Goal: Information Seeking & Learning: Learn about a topic

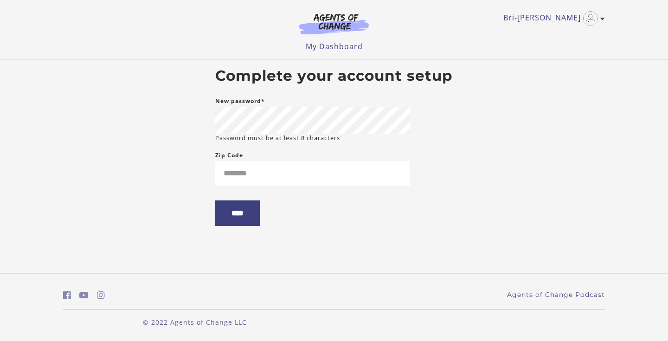
click at [300, 135] on small "Password must be at least 8 characters" at bounding box center [277, 138] width 125 height 9
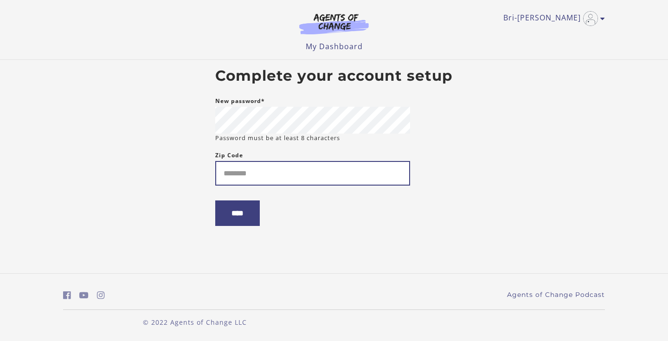
click at [286, 173] on input "Zip Code" at bounding box center [312, 173] width 195 height 25
type input "*****"
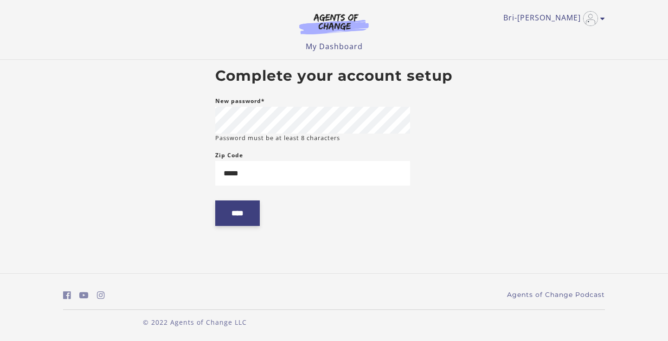
click at [249, 215] on input "****" at bounding box center [237, 213] width 45 height 26
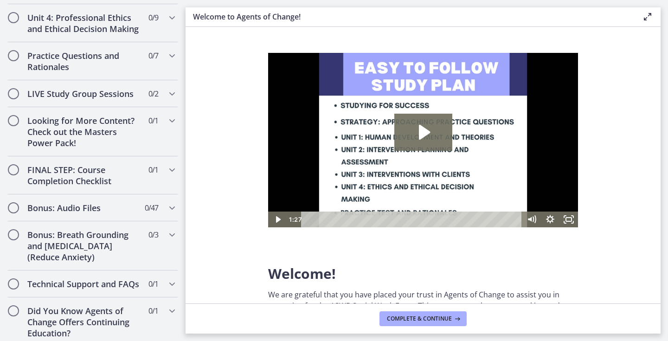
scroll to position [779, 0]
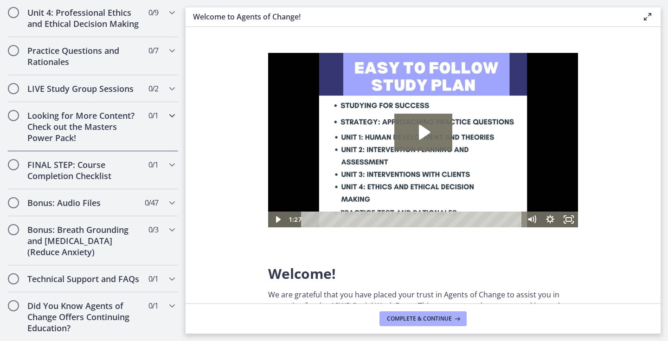
click at [119, 126] on h2 "Looking for More Content? Check out the Masters Power Pack!" at bounding box center [83, 126] width 113 height 33
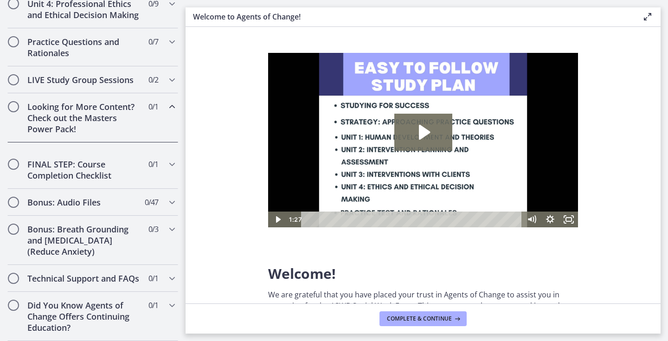
scroll to position [412, 0]
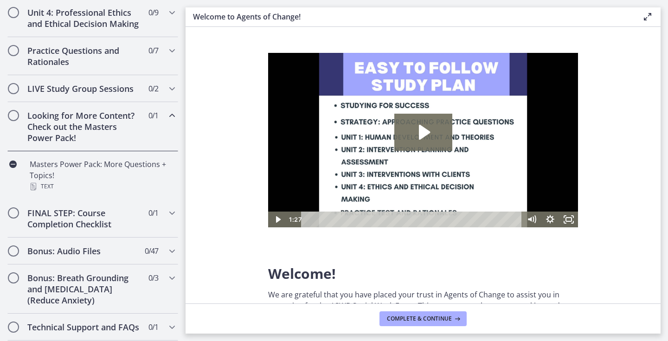
click at [119, 126] on h2 "Looking for More Content? Check out the Masters Power Pack!" at bounding box center [83, 126] width 113 height 33
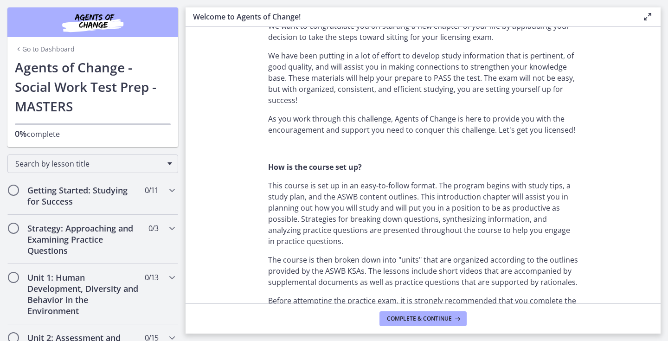
scroll to position [0, 0]
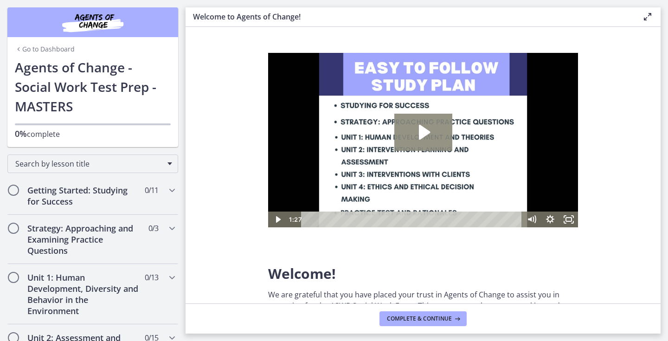
click at [425, 110] on img at bounding box center [423, 140] width 310 height 174
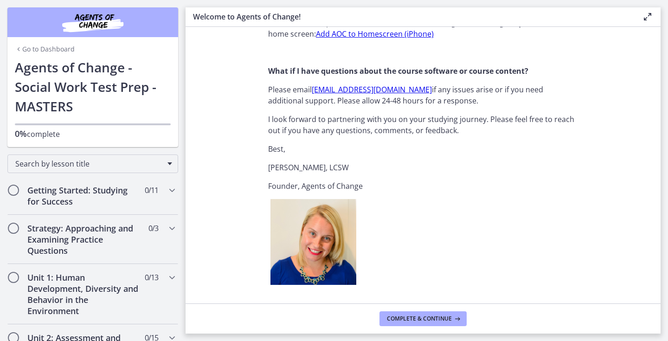
scroll to position [1176, 0]
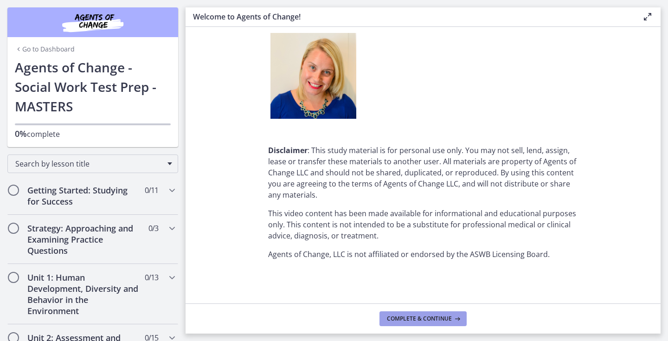
click at [413, 324] on button "Complete & continue" at bounding box center [422, 318] width 87 height 15
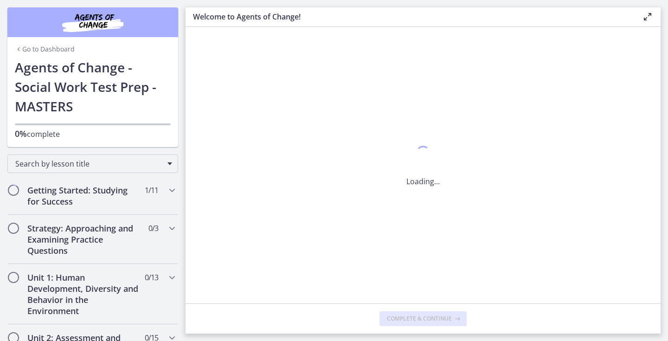
scroll to position [0, 0]
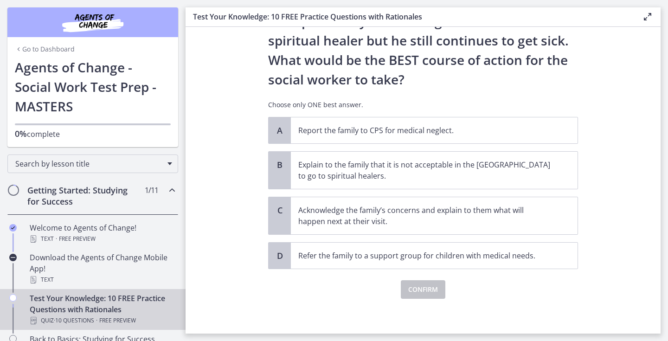
scroll to position [184, 0]
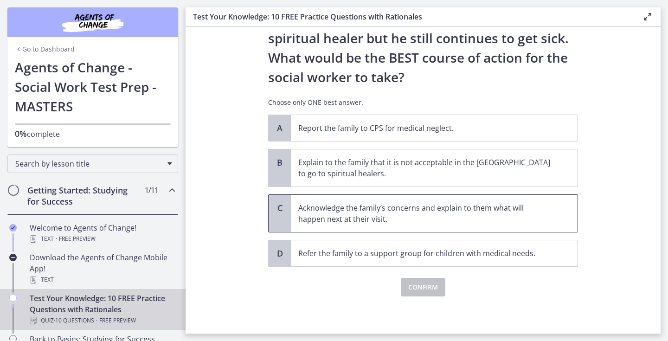
click at [390, 214] on p "Acknowledge the family’s concerns and explain to them what will happen next at …" at bounding box center [424, 213] width 253 height 22
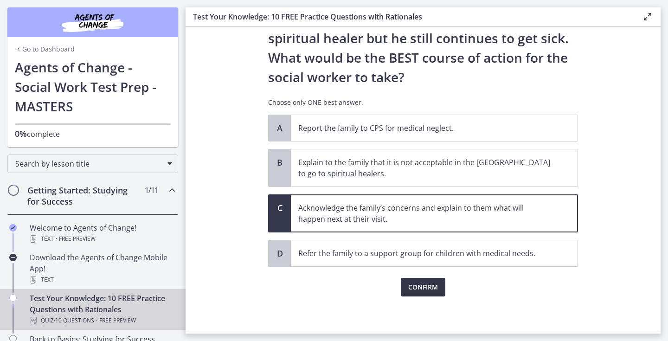
click at [422, 285] on span "Confirm" at bounding box center [423, 286] width 30 height 11
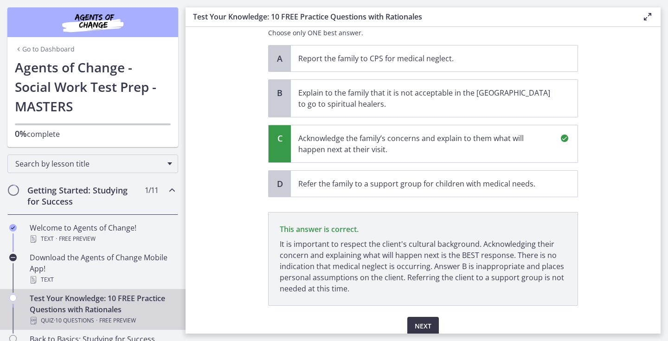
scroll to position [293, 0]
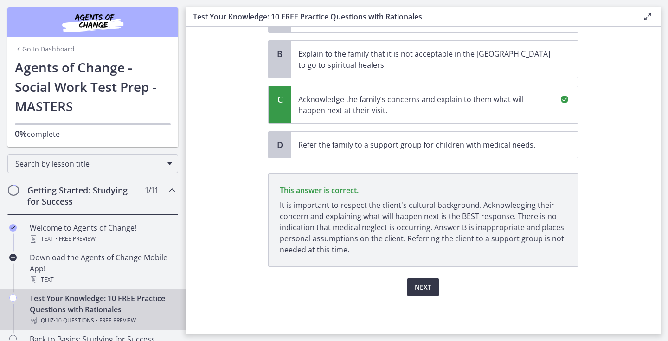
click at [422, 289] on span "Next" at bounding box center [423, 286] width 17 height 11
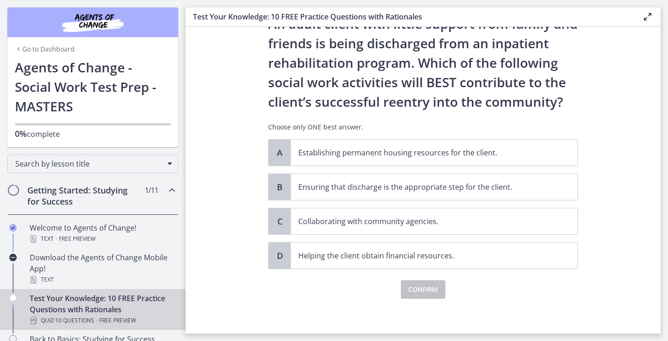
scroll to position [45, 0]
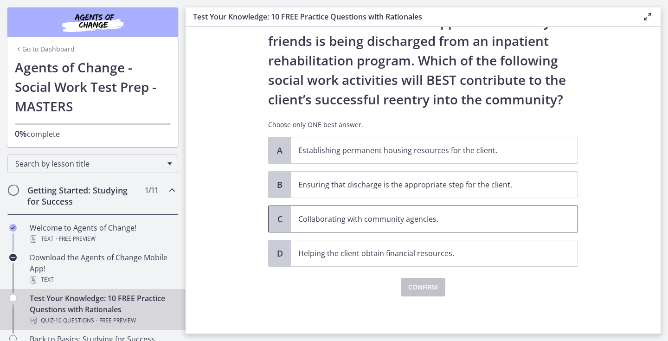
click at [462, 221] on p "Collaborating with community agencies." at bounding box center [424, 218] width 253 height 11
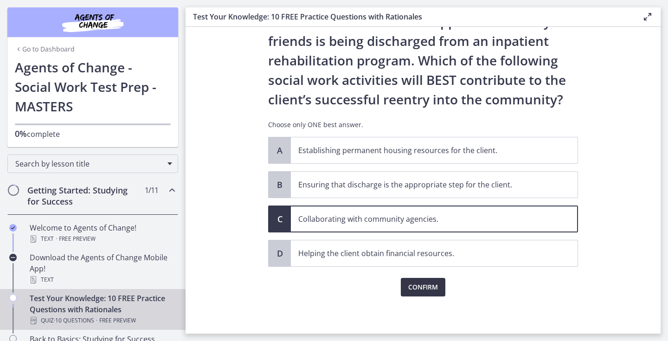
click at [416, 285] on span "Confirm" at bounding box center [423, 286] width 30 height 11
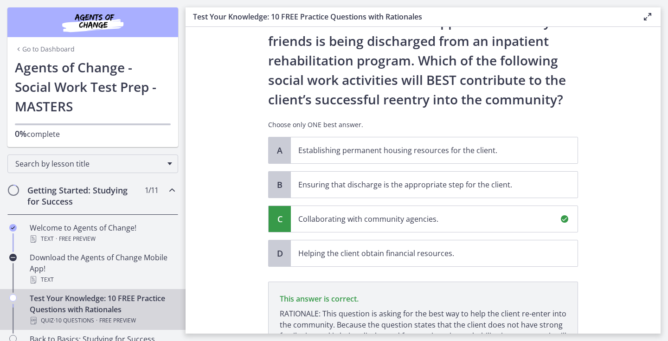
scroll to position [153, 0]
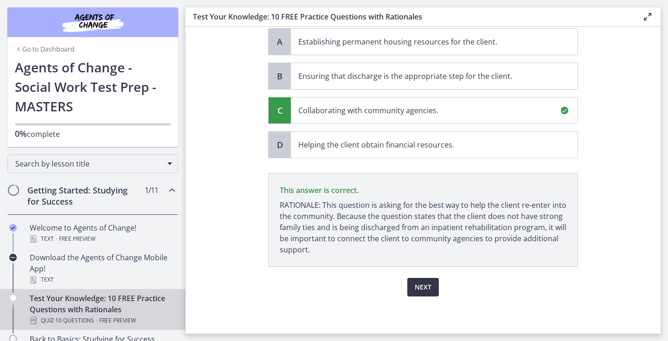
click at [416, 285] on span "Next" at bounding box center [423, 286] width 17 height 11
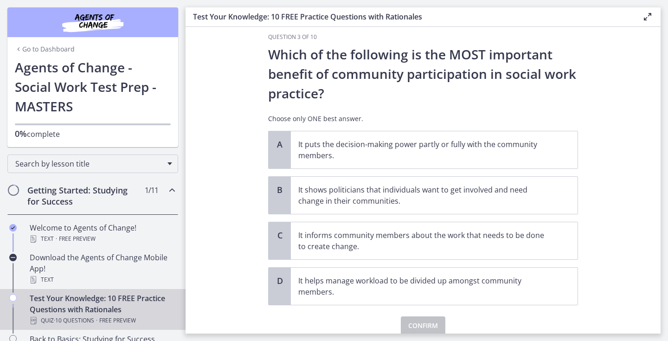
scroll to position [13, 0]
click at [537, 162] on span "It puts the decision-making power partly or fully with the community members." at bounding box center [434, 149] width 287 height 37
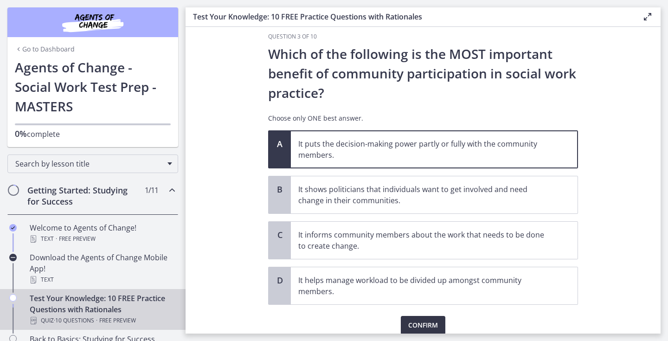
click at [432, 327] on span "Confirm" at bounding box center [423, 324] width 30 height 11
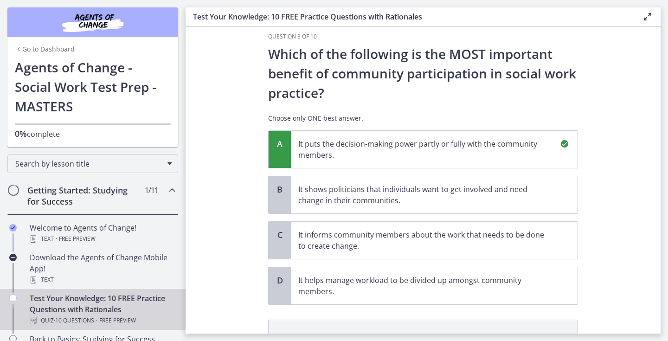
scroll to position [148, 0]
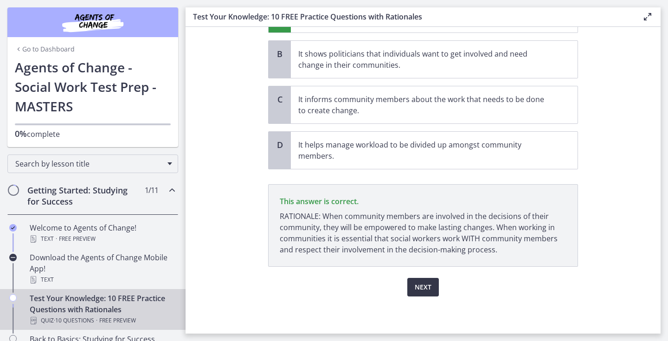
click at [424, 289] on span "Next" at bounding box center [423, 286] width 17 height 11
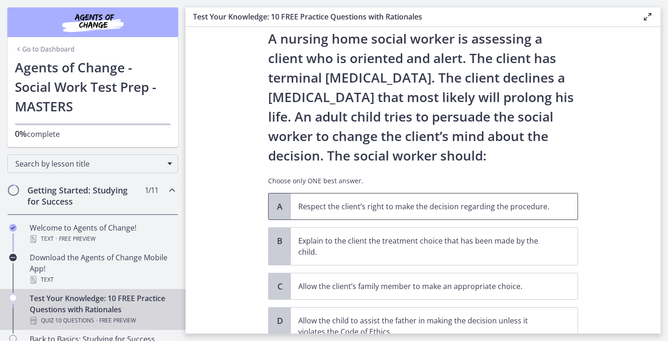
scroll to position [24, 0]
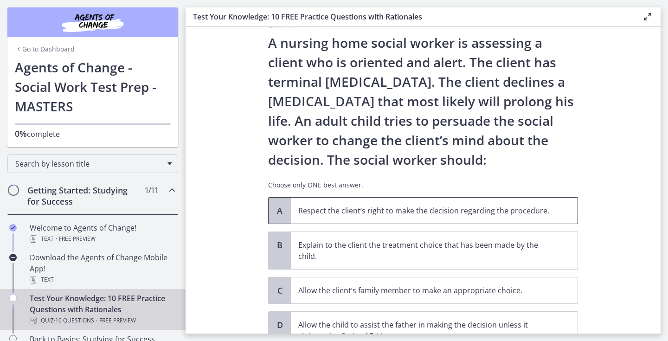
click at [416, 217] on span "Respect the client’s right to make the decision regarding the procedure." at bounding box center [434, 211] width 287 height 26
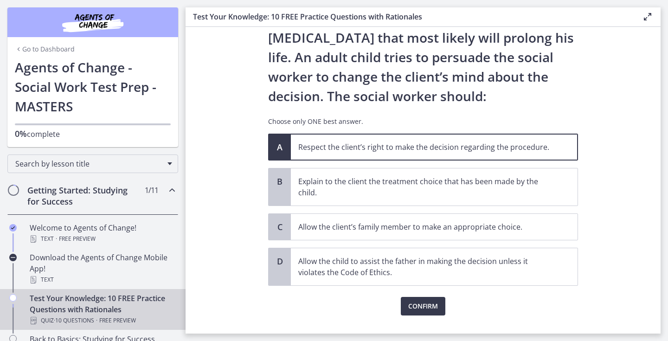
scroll to position [106, 0]
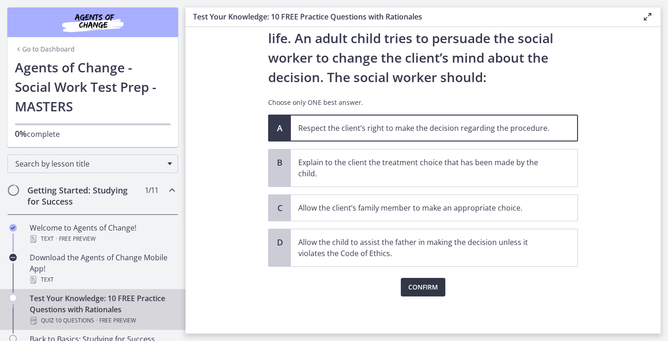
click at [416, 288] on span "Confirm" at bounding box center [423, 286] width 30 height 11
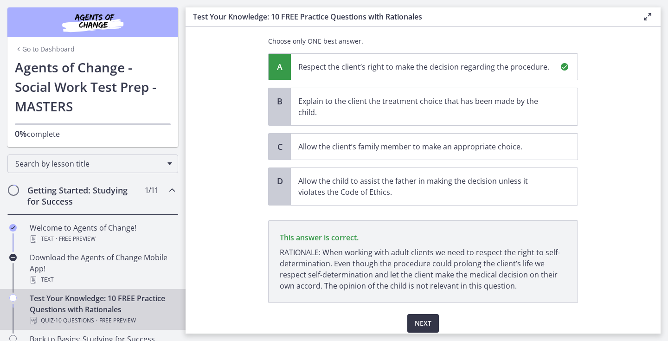
scroll to position [204, 0]
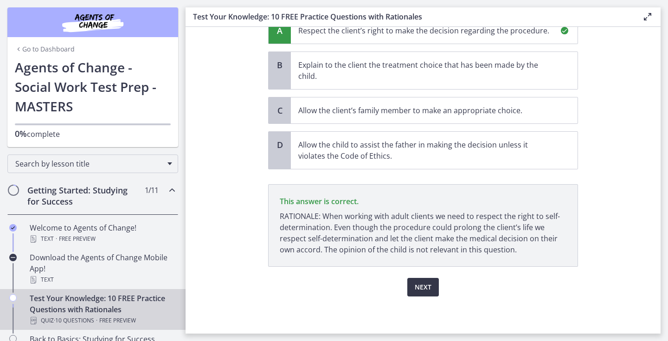
click at [416, 289] on span "Next" at bounding box center [423, 286] width 17 height 11
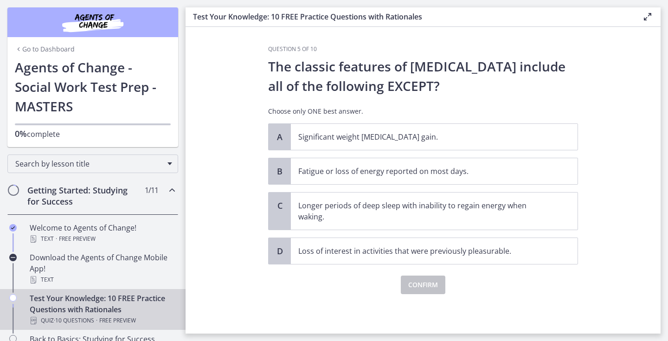
scroll to position [0, 0]
click at [448, 132] on p "Significant weight loss or weight gain." at bounding box center [424, 136] width 253 height 11
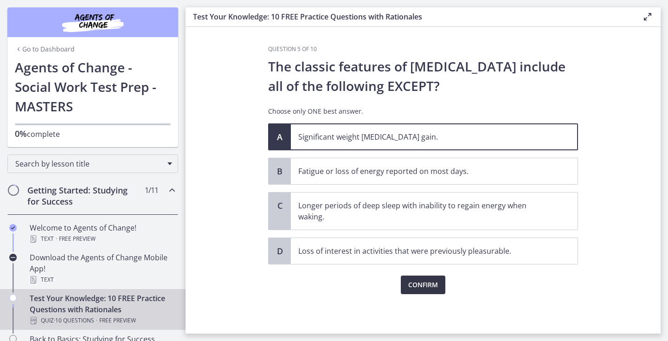
click at [431, 285] on span "Confirm" at bounding box center [423, 284] width 30 height 11
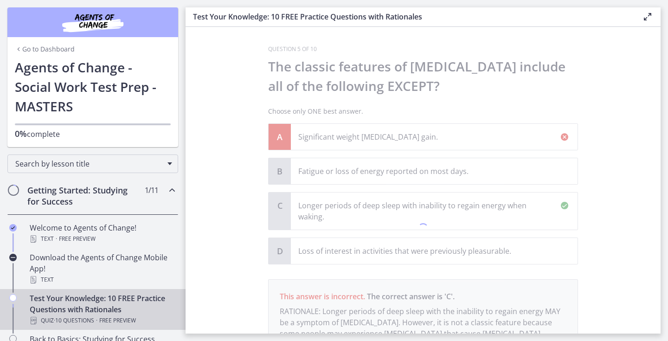
scroll to position [106, 0]
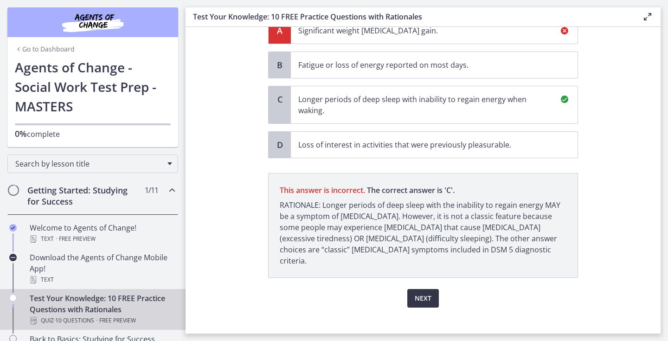
click at [429, 293] on span "Next" at bounding box center [423, 298] width 17 height 11
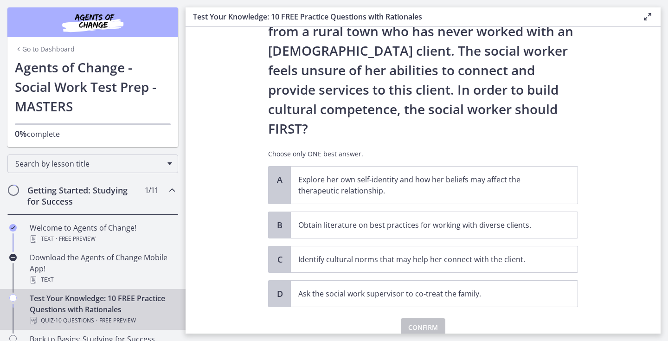
scroll to position [134, 0]
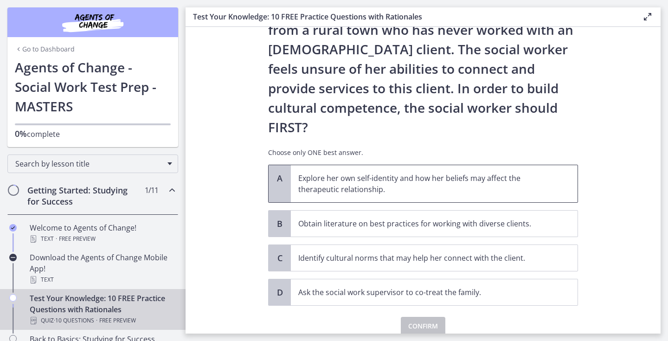
click at [544, 172] on p "Explore her own self-identity and how her beliefs may affect the therapeutic re…" at bounding box center [424, 183] width 253 height 22
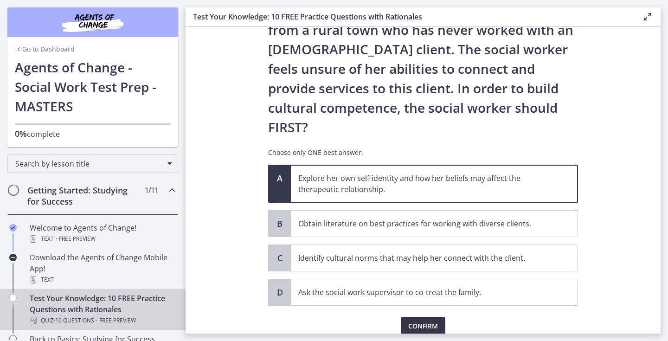
click at [435, 320] on span "Confirm" at bounding box center [423, 325] width 30 height 11
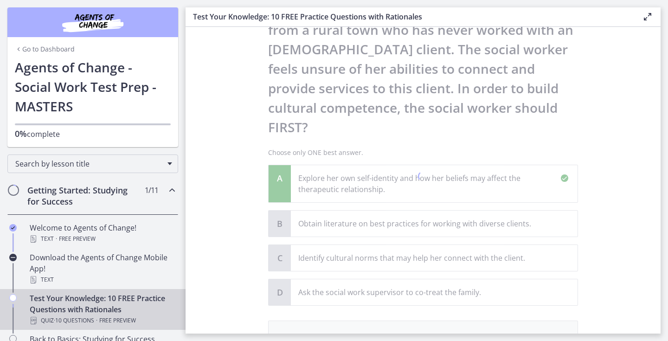
scroll to position [242, 0]
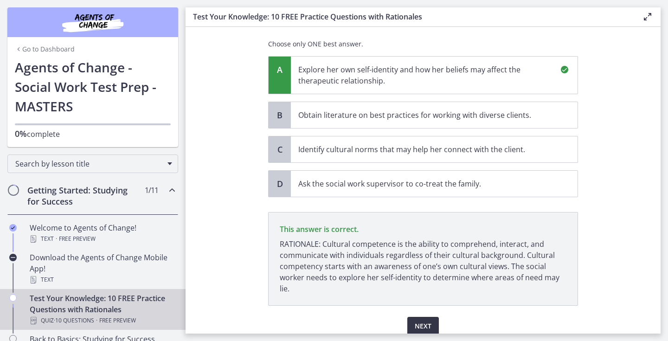
click at [435, 317] on button "Next" at bounding box center [423, 326] width 32 height 19
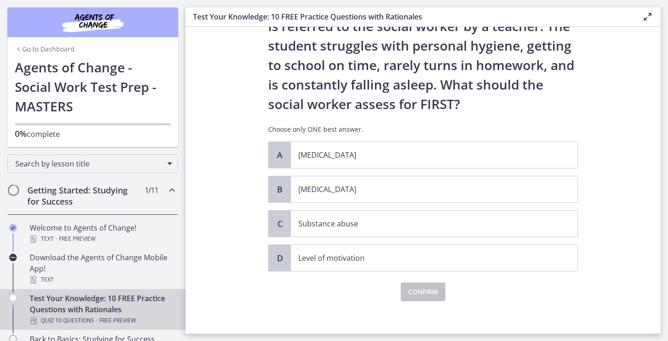
scroll to position [61, 0]
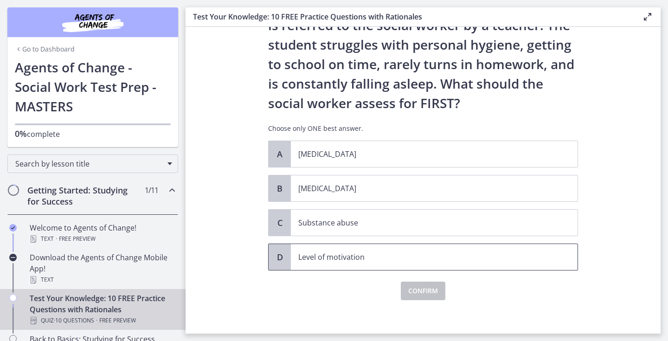
click at [503, 257] on p "Level of motivation" at bounding box center [424, 256] width 253 height 11
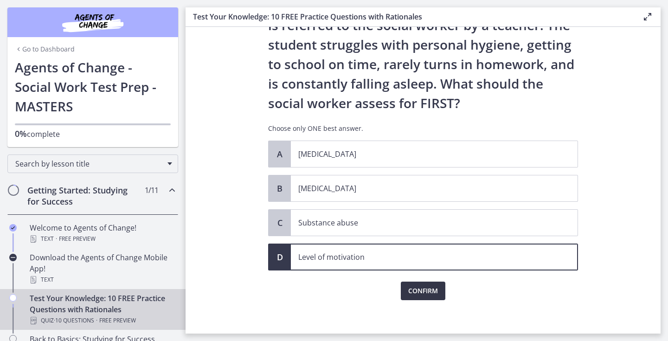
click at [424, 292] on span "Confirm" at bounding box center [423, 290] width 30 height 11
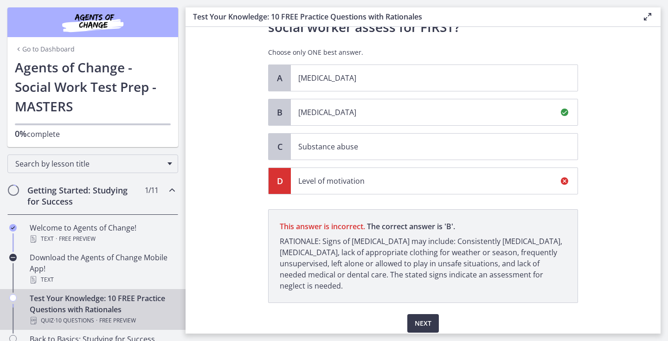
scroll to position [173, 0]
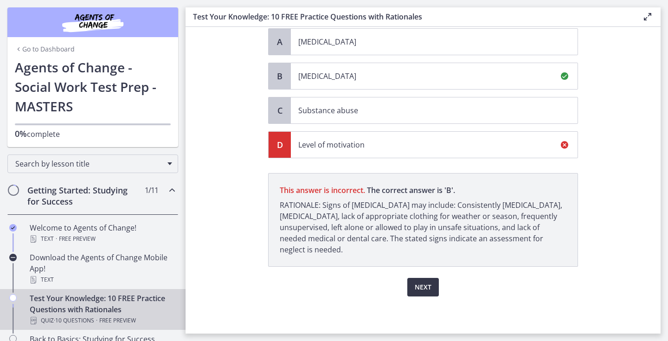
click at [420, 287] on span "Next" at bounding box center [423, 286] width 17 height 11
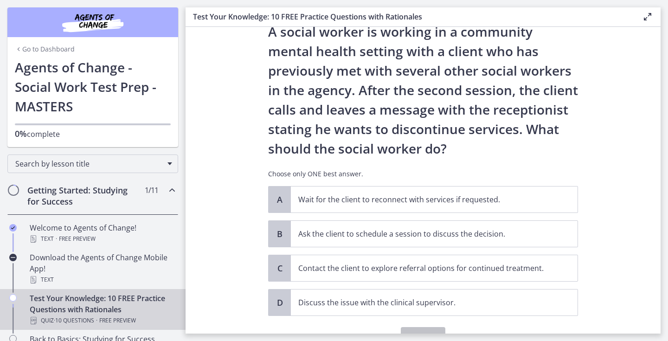
scroll to position [84, 0]
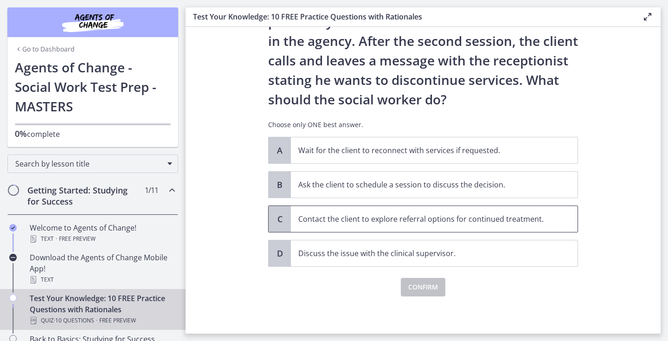
click at [532, 223] on p "Contact the client to explore referral options for continued treatment." at bounding box center [424, 218] width 253 height 11
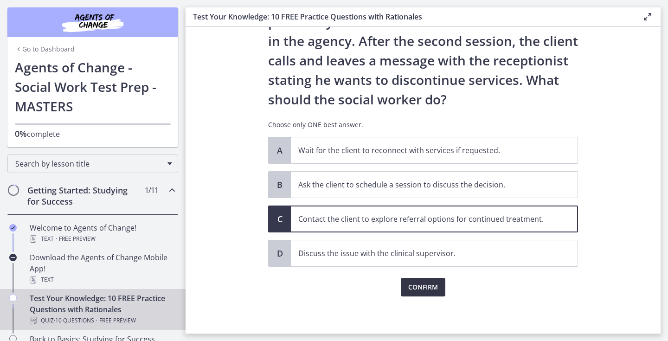
click at [417, 285] on span "Confirm" at bounding box center [423, 286] width 30 height 11
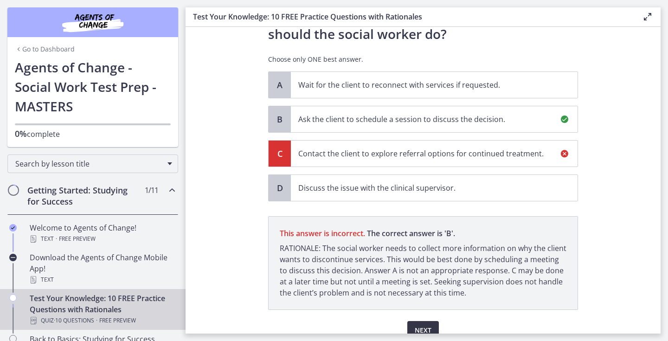
scroll to position [192, 0]
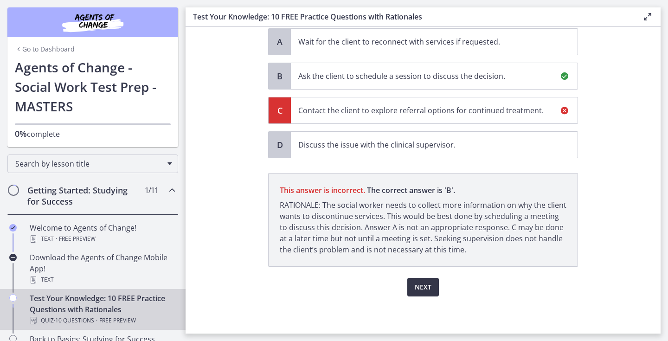
click at [417, 289] on span "Next" at bounding box center [423, 286] width 17 height 11
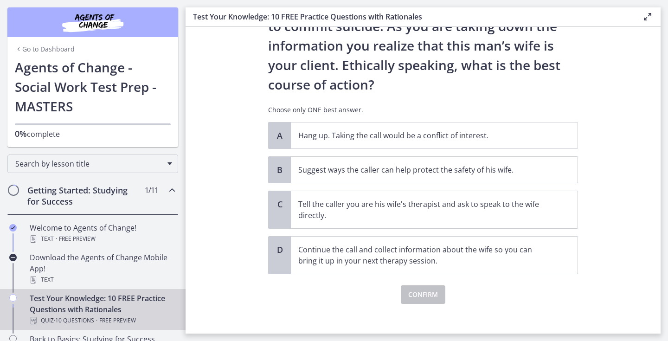
scroll to position [126, 0]
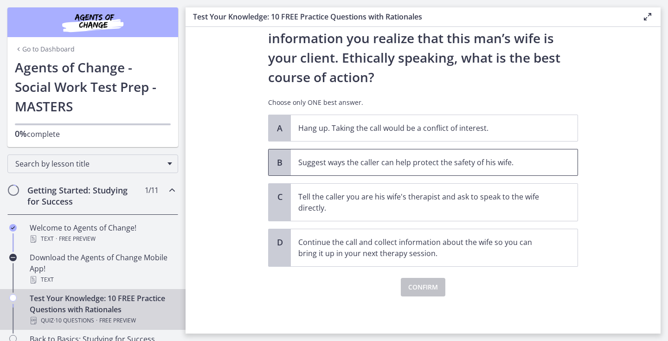
click at [518, 165] on p "Suggest ways the caller can help protect the safety of his wife." at bounding box center [424, 162] width 253 height 11
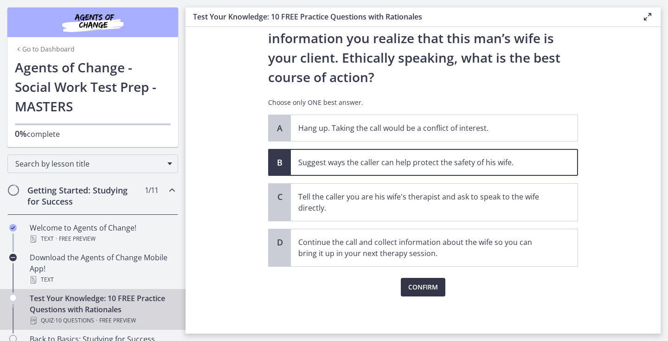
click at [427, 286] on span "Confirm" at bounding box center [423, 286] width 30 height 11
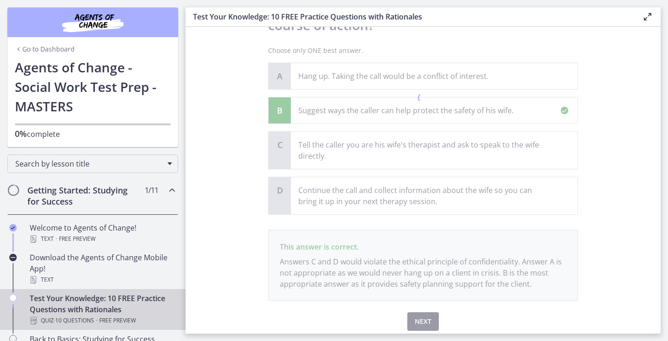
scroll to position [212, 0]
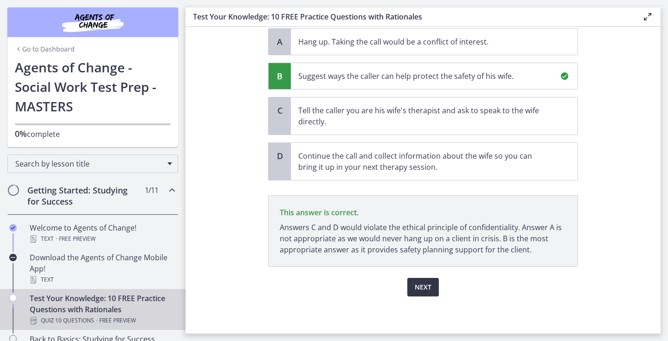
click at [427, 284] on span "Next" at bounding box center [423, 286] width 17 height 11
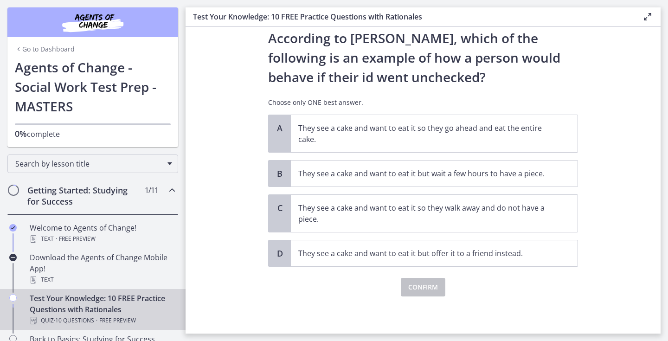
scroll to position [0, 0]
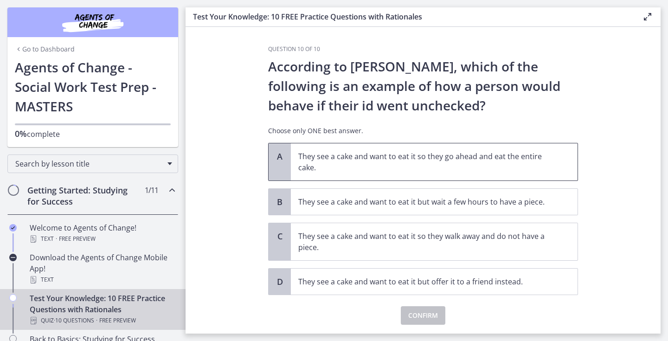
click at [549, 152] on p "They see a cake and want to eat it so they go ahead and eat the entire cake." at bounding box center [424, 162] width 253 height 22
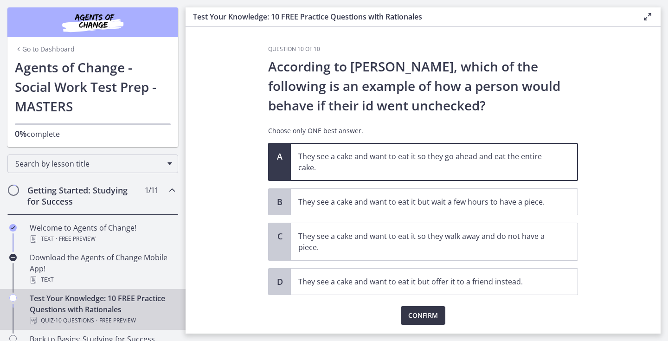
click at [433, 317] on span "Confirm" at bounding box center [423, 315] width 30 height 11
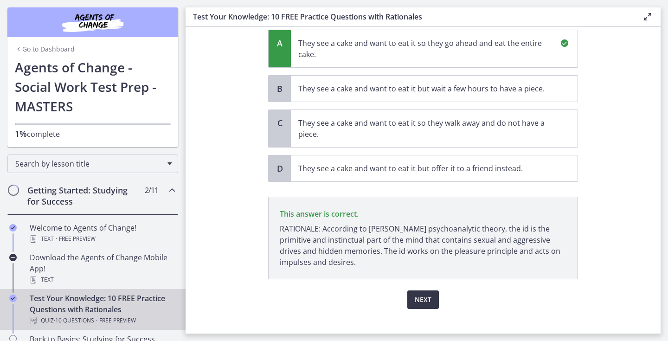
scroll to position [126, 0]
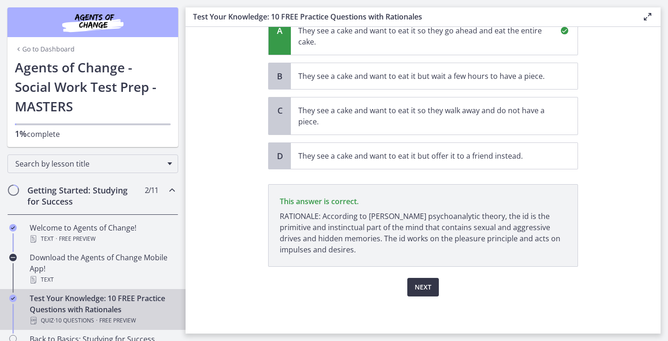
click at [428, 291] on span "Next" at bounding box center [423, 286] width 17 height 11
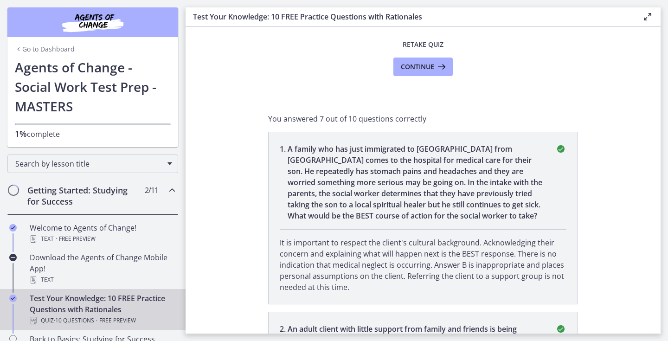
scroll to position [0, 0]
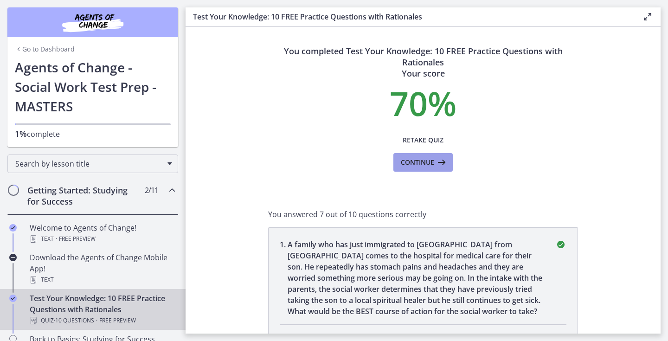
click at [433, 160] on span "Continue" at bounding box center [417, 162] width 33 height 11
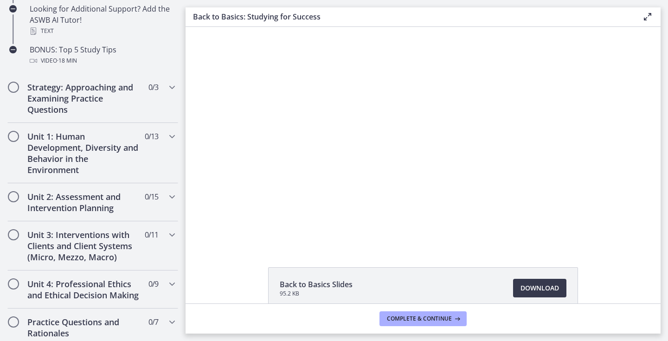
scroll to position [779, 0]
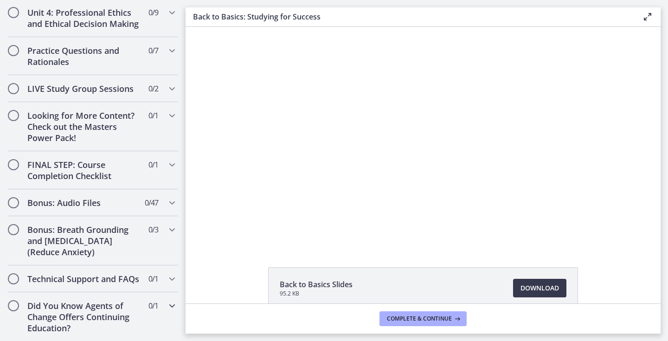
click at [122, 312] on h2 "Did You Know Agents of Change Offers Continuing Education?" at bounding box center [83, 316] width 113 height 33
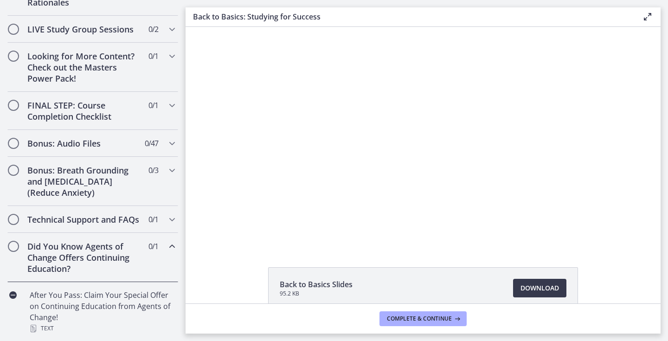
click at [143, 252] on div "Did You Know Agents of Change Offers Continuing Education? 0 / 1 Completed" at bounding box center [92, 257] width 171 height 49
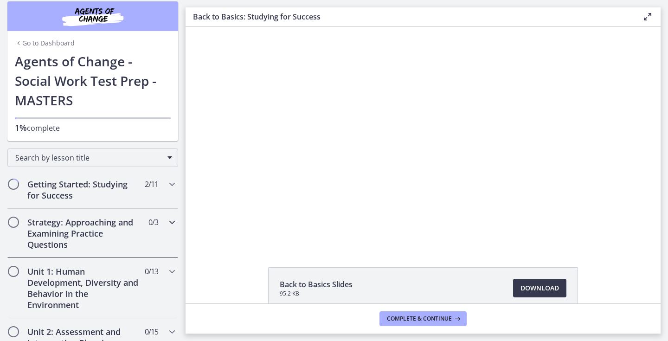
scroll to position [0, 0]
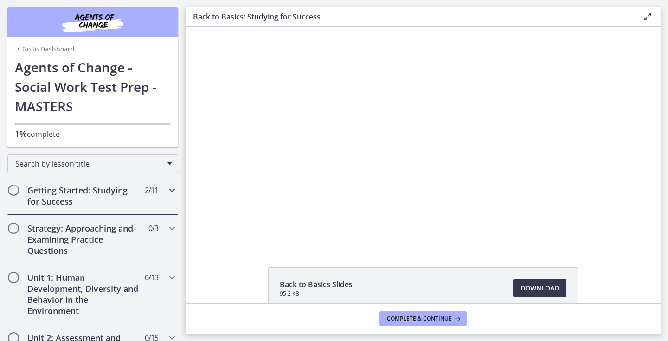
click at [128, 199] on h2 "Getting Started: Studying for Success" at bounding box center [83, 196] width 113 height 22
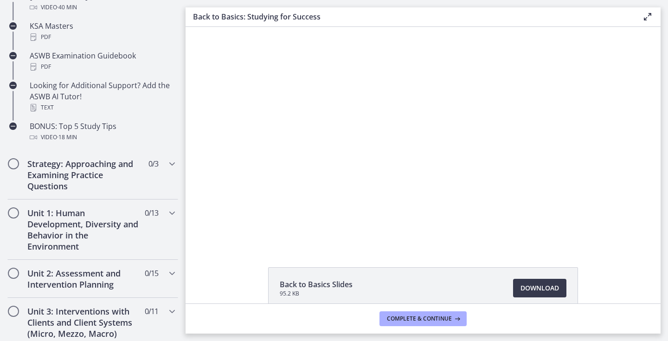
scroll to position [453, 0]
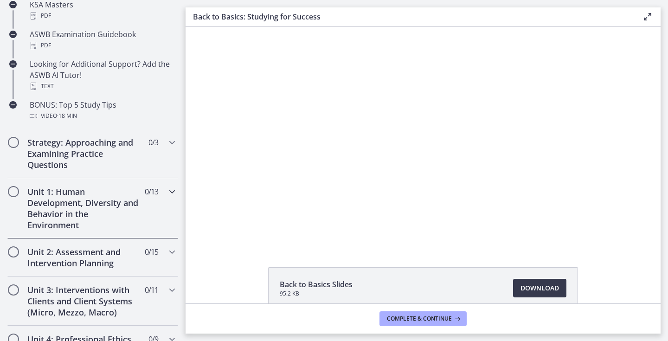
click at [128, 196] on h2 "Unit 1: Human Development, Diversity and Behavior in the Environment" at bounding box center [83, 208] width 113 height 45
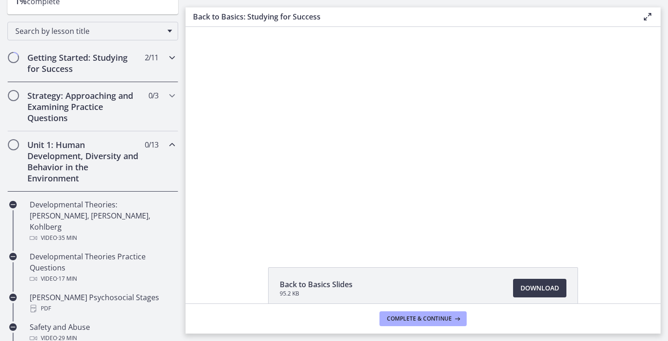
scroll to position [134, 0]
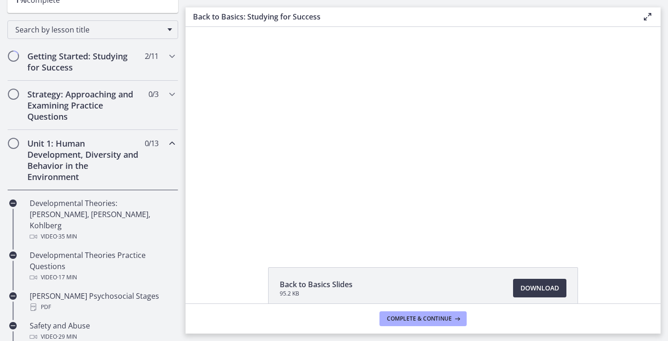
click at [126, 155] on h2 "Unit 1: Human Development, Diversity and Behavior in the Environment" at bounding box center [83, 160] width 113 height 45
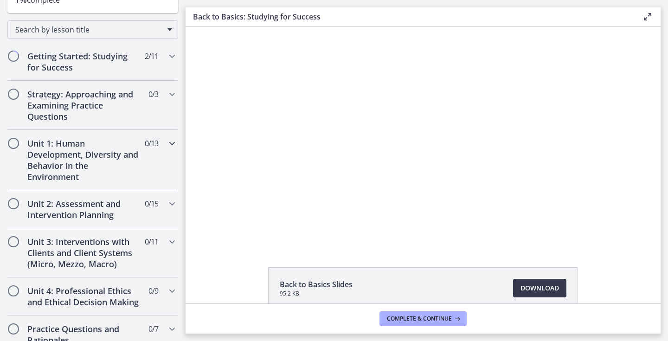
scroll to position [0, 0]
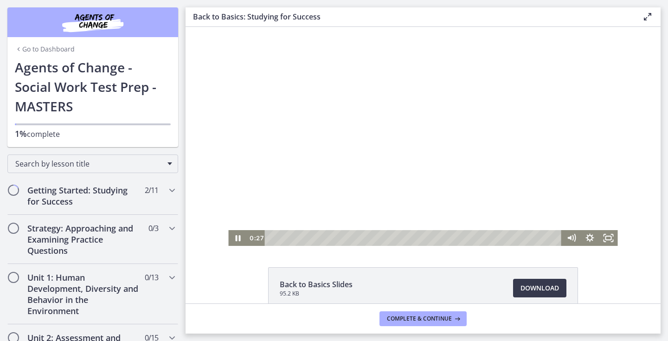
click at [487, 127] on div at bounding box center [422, 136] width 389 height 219
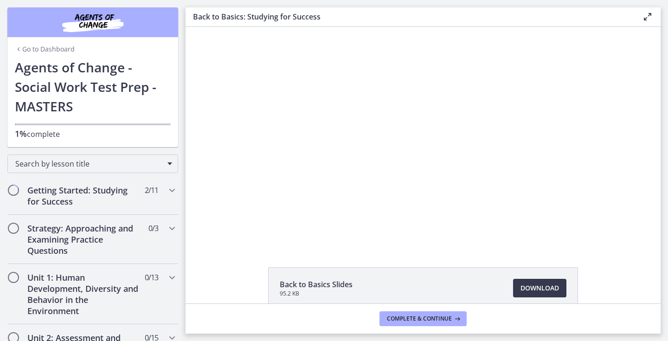
scroll to position [96, 0]
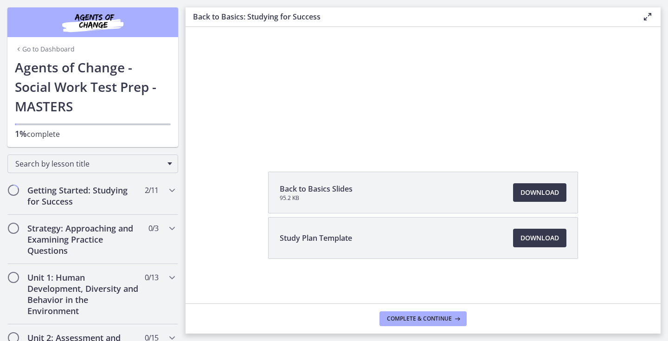
click at [371, 236] on li "Study Plan Template Download Opens in a new window" at bounding box center [423, 238] width 310 height 42
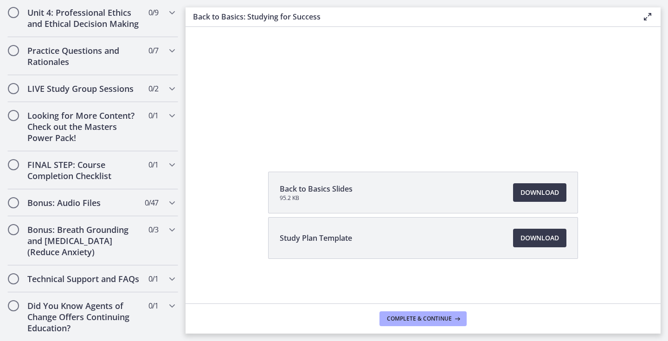
scroll to position [0, 0]
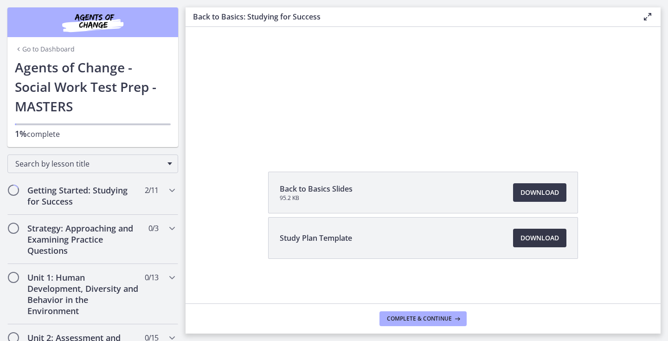
click at [538, 242] on span "Download Opens in a new window" at bounding box center [539, 237] width 38 height 11
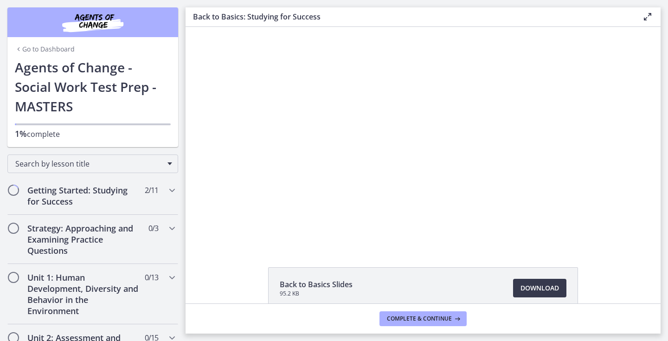
click at [59, 51] on link "Go to Dashboard" at bounding box center [45, 49] width 60 height 9
